Goal: Information Seeking & Learning: Check status

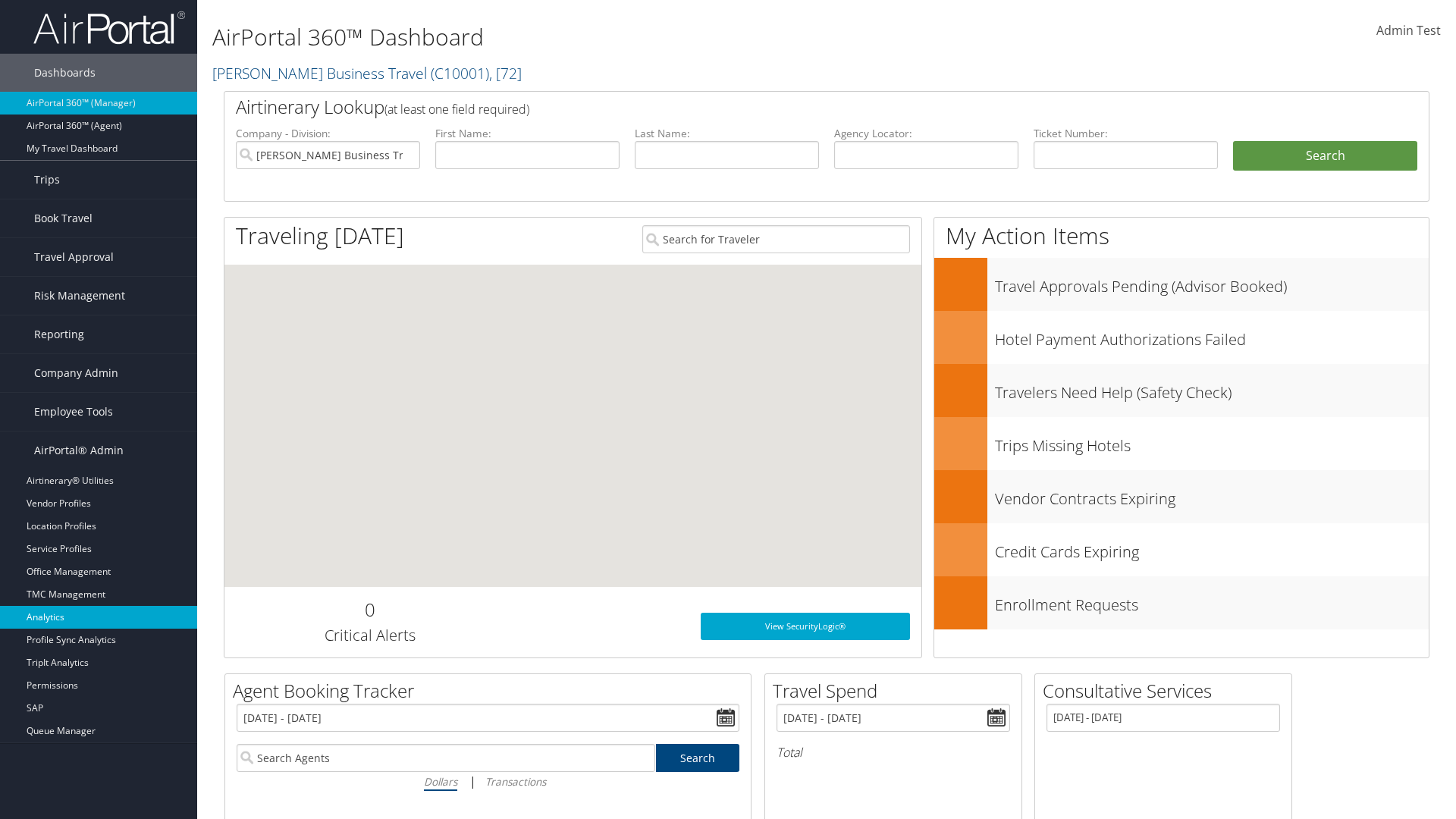
click at [98, 617] on link "Analytics" at bounding box center [98, 617] width 197 height 23
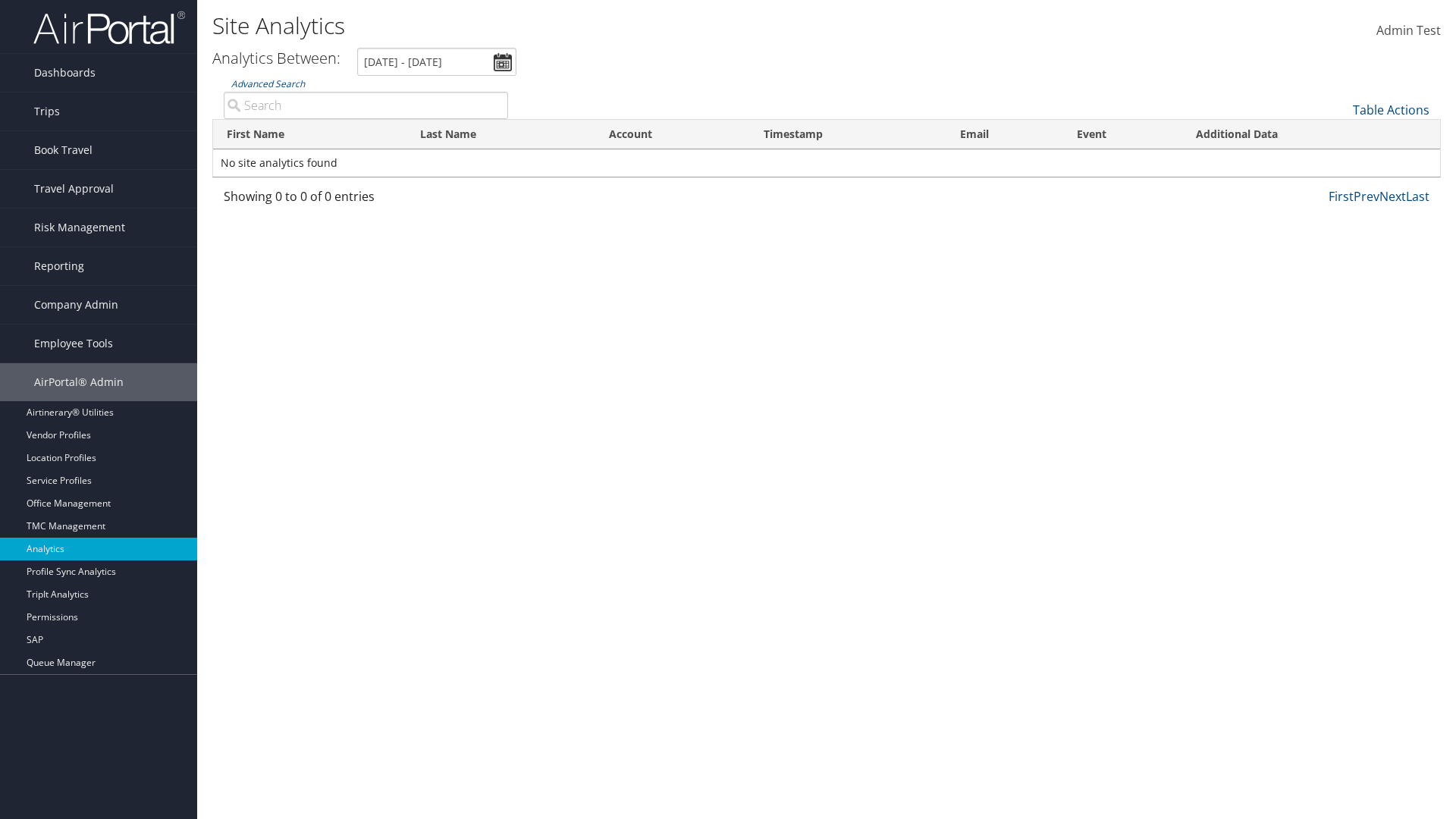
click at [268, 83] on link "Advanced Search" at bounding box center [268, 83] width 74 height 13
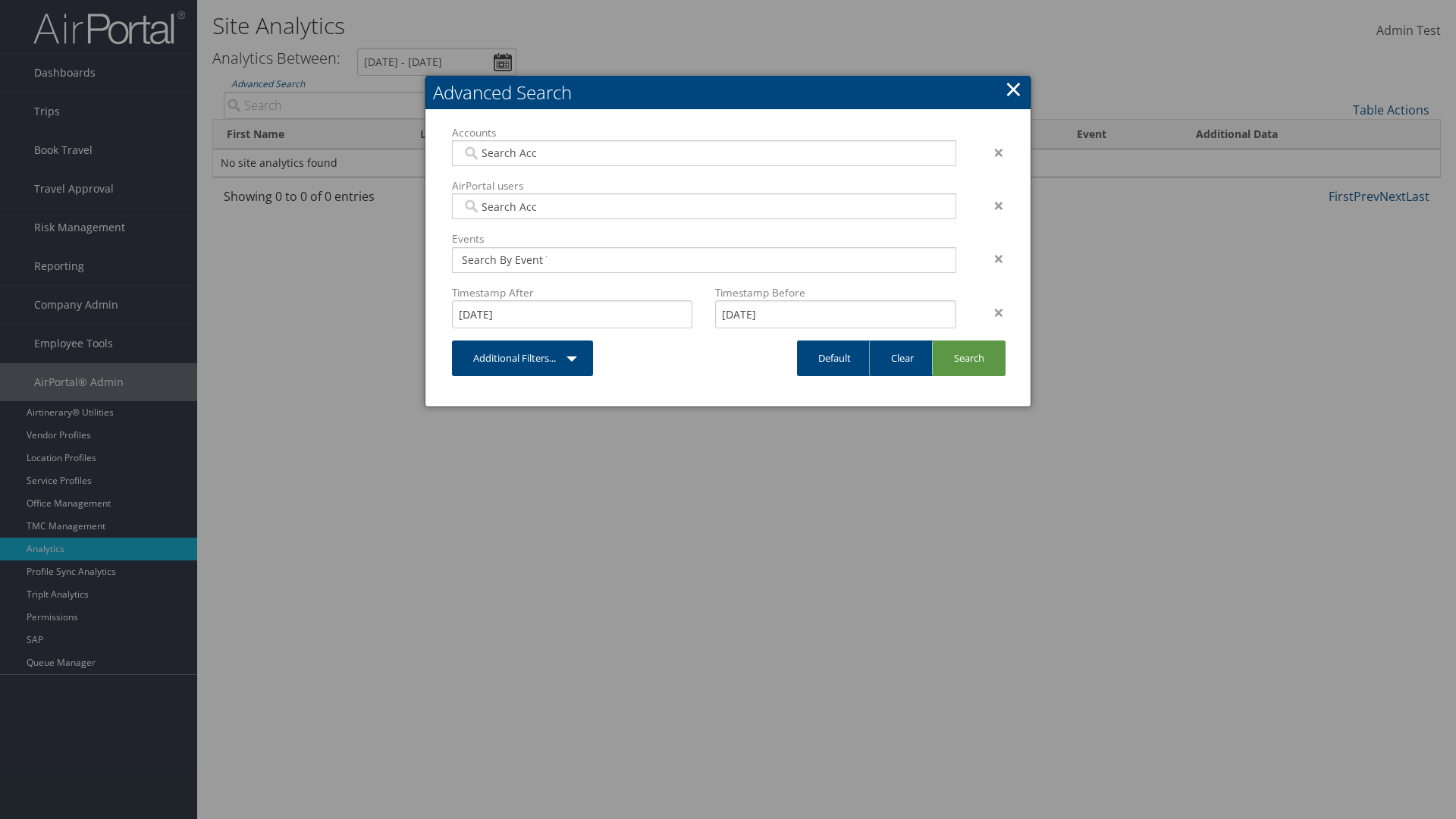
click at [1013, 89] on link "×" at bounding box center [1013, 89] width 18 height 30
click at [991, 312] on div "×" at bounding box center [991, 312] width 48 height 18
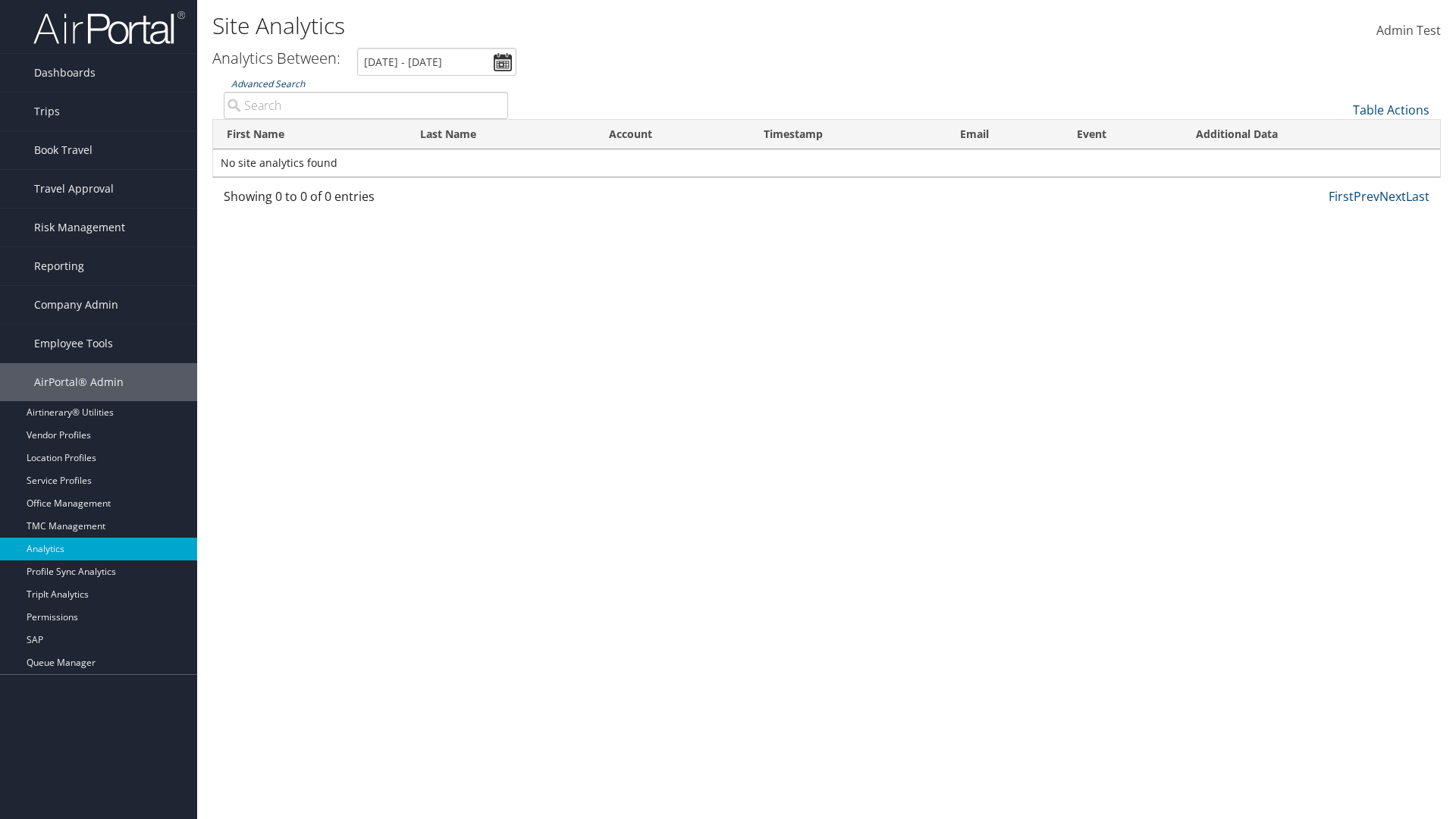
click at [268, 83] on link "Advanced Search" at bounding box center [268, 83] width 74 height 13
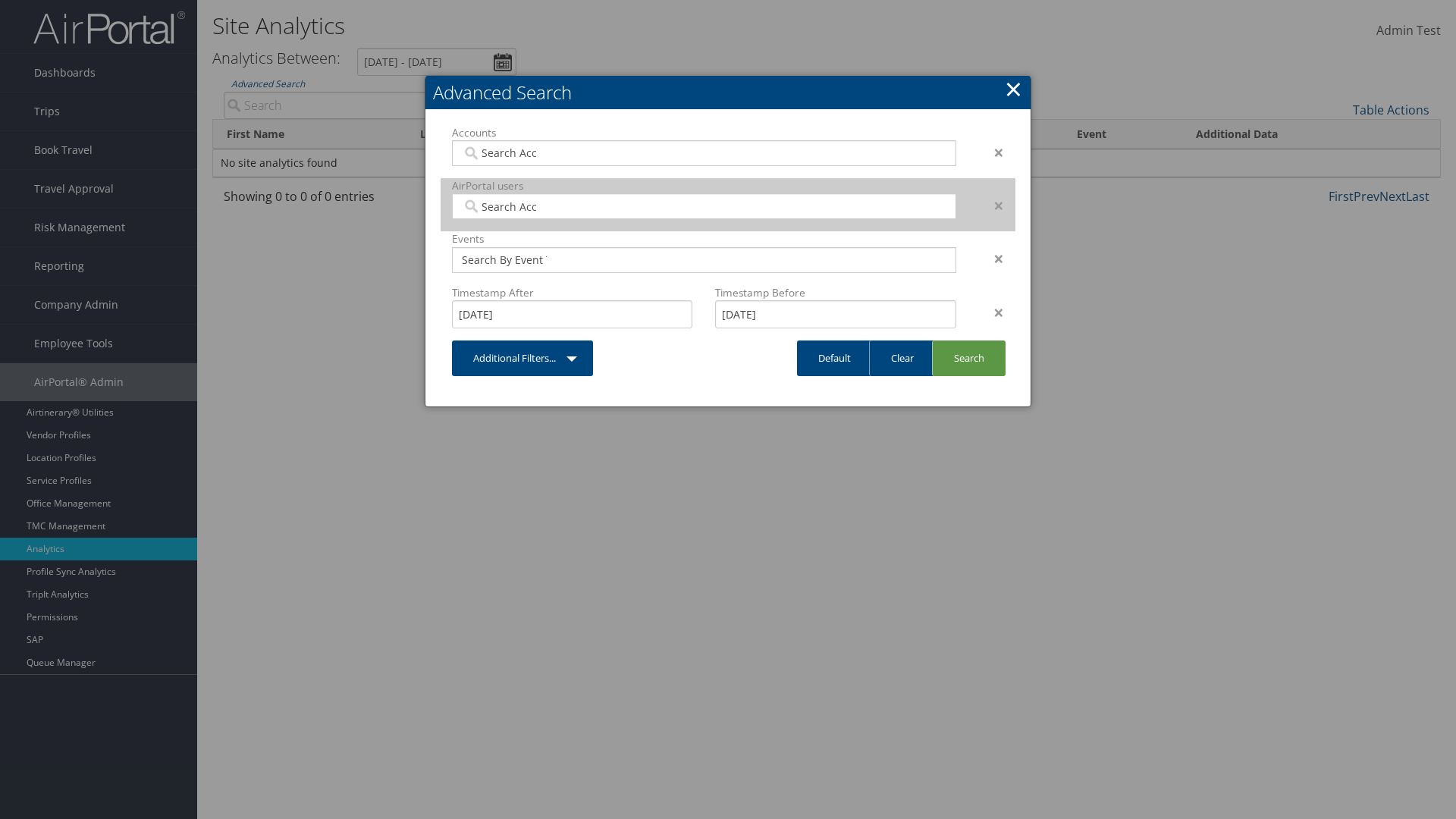
click at [504, 207] on input "search" at bounding box center [504, 207] width 85 height 15
type input "Wanda Download"
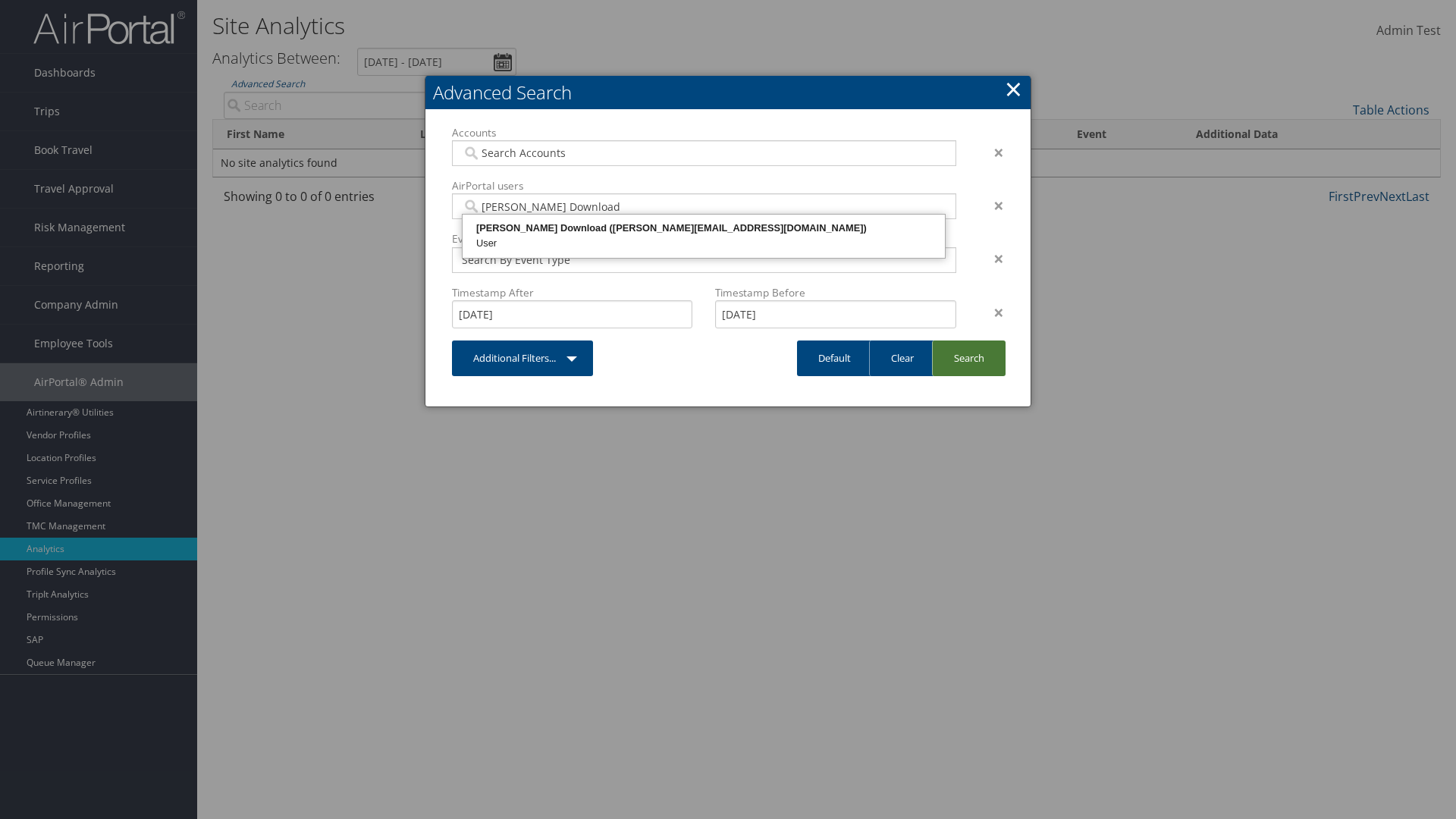
click at [704, 228] on div "Wanda Download (wanda@test868356.com)" at bounding box center [703, 228] width 478 height 15
type input "868356"
click at [969, 358] on link "Search" at bounding box center [969, 358] width 74 height 35
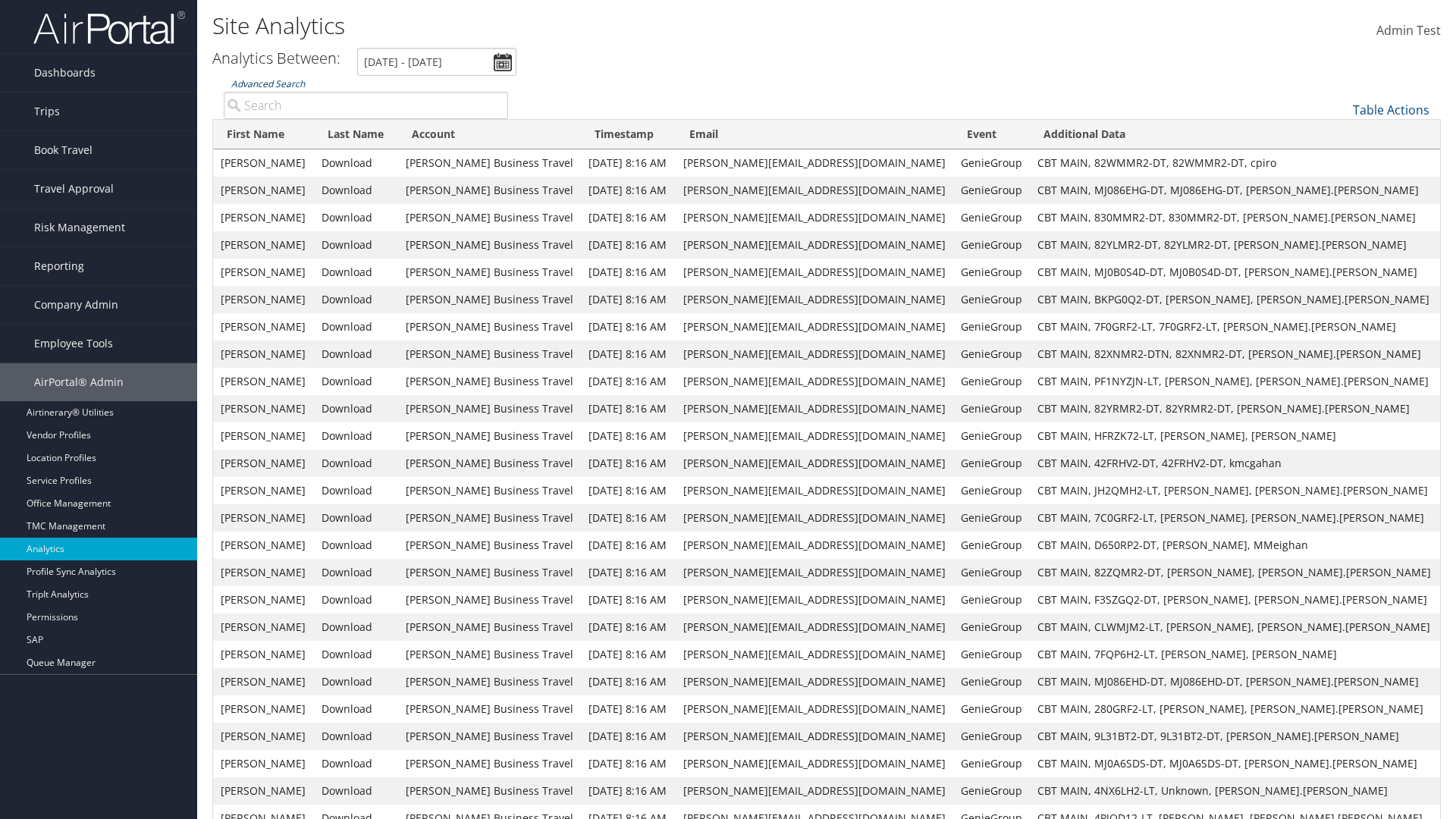
click at [268, 83] on link "Advanced Search" at bounding box center [268, 83] width 74 height 13
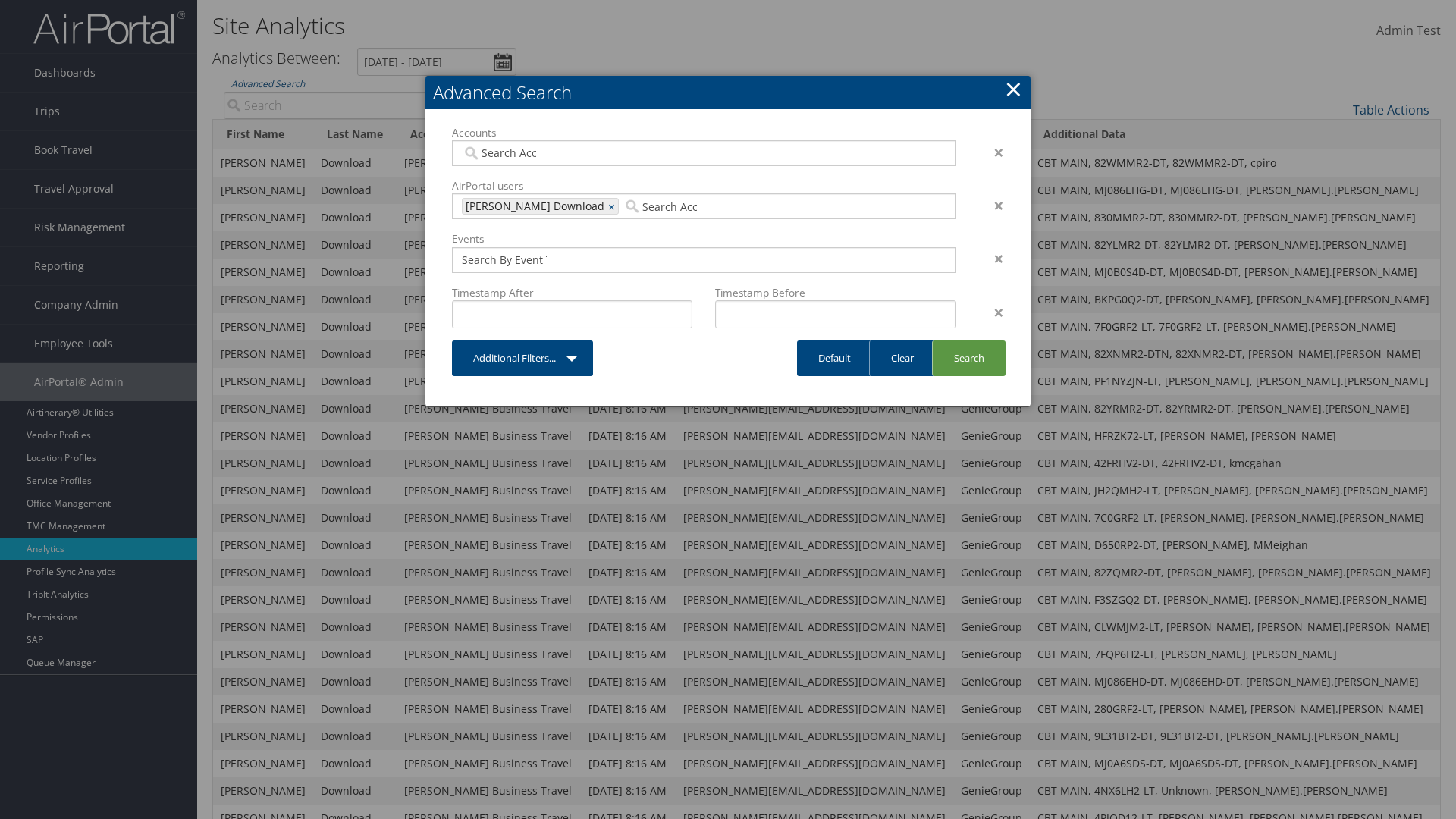
click at [1013, 89] on link "×" at bounding box center [1013, 89] width 18 height 30
